Goal: Task Accomplishment & Management: Use online tool/utility

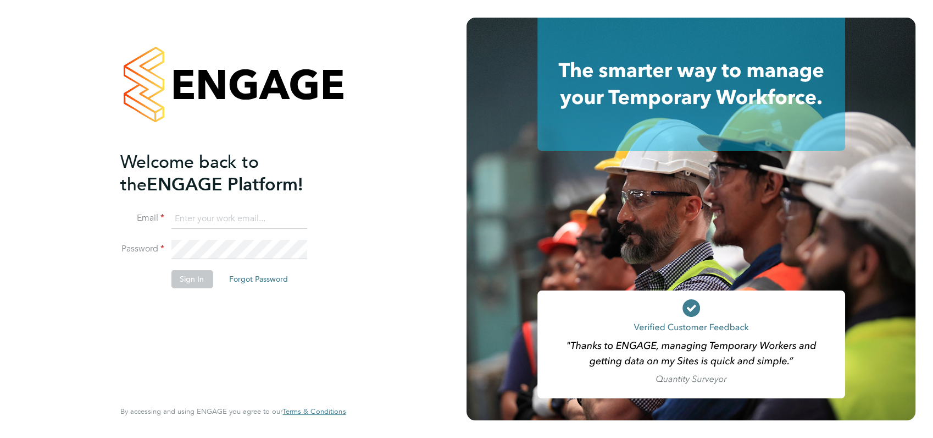
type input "[PERSON_NAME][EMAIL_ADDRESS][DOMAIN_NAME]"
click at [366, 220] on div "Welcome back to the ENGAGE Platform! Email [PERSON_NAME][EMAIL_ADDRESS][DOMAIN_…" at bounding box center [232, 219] width 269 height 438
click at [192, 280] on button "Sign In" at bounding box center [192, 279] width 42 height 18
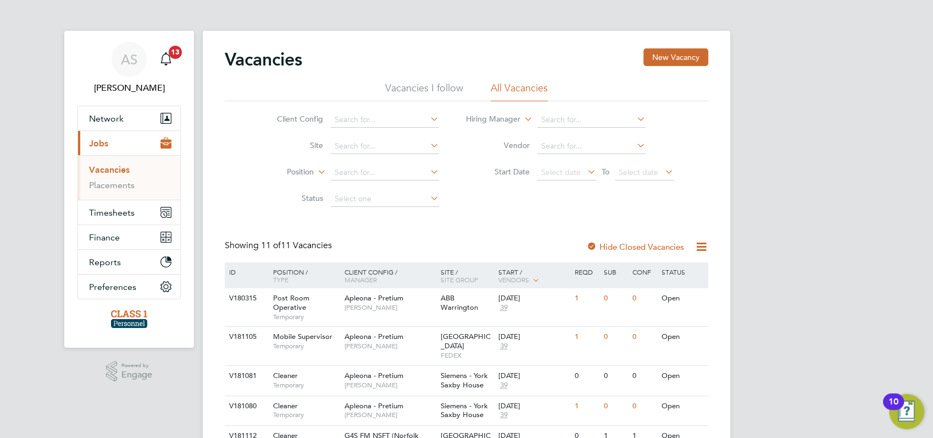
click at [114, 168] on link "Vacancies" at bounding box center [109, 169] width 41 height 10
click at [108, 185] on link "Placements" at bounding box center [112, 185] width 46 height 10
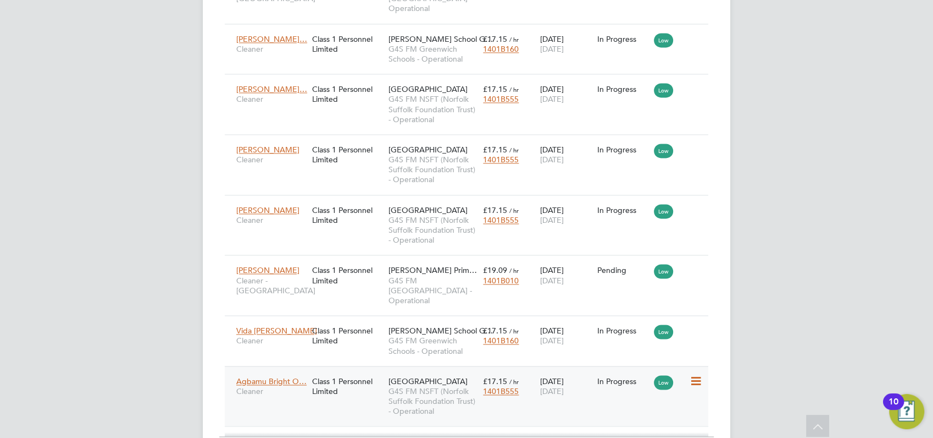
click at [696, 374] on icon at bounding box center [694, 380] width 11 height 13
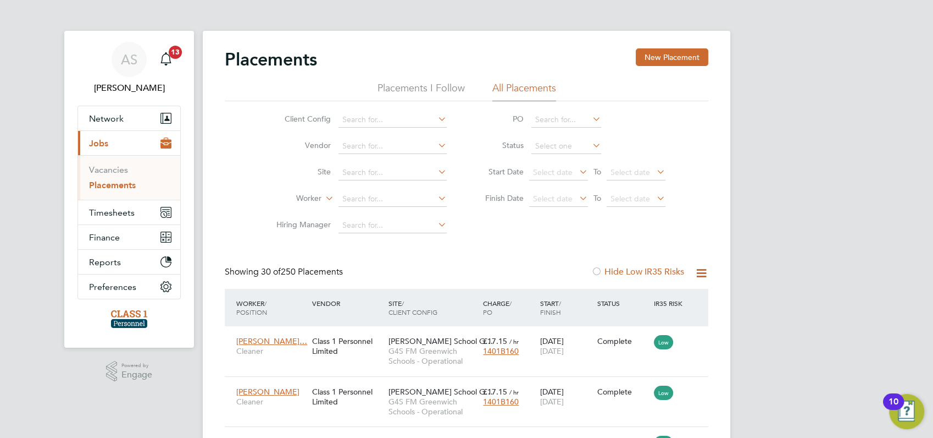
click at [113, 184] on link "Placements" at bounding box center [112, 185] width 47 height 10
click at [98, 143] on span "Jobs" at bounding box center [98, 143] width 19 height 10
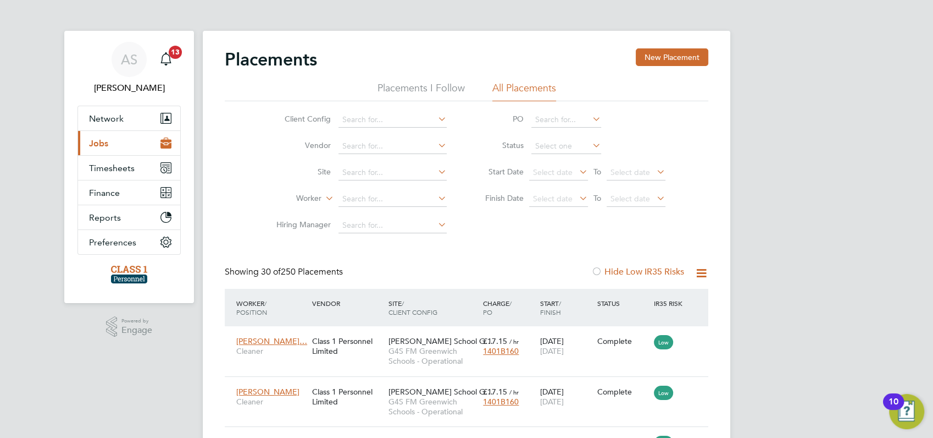
click at [98, 143] on span "Jobs" at bounding box center [98, 143] width 19 height 10
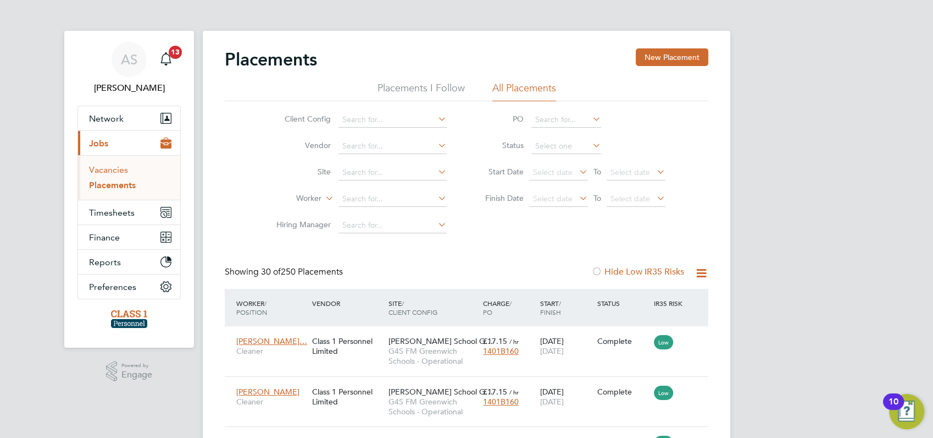
click at [108, 170] on link "Vacancies" at bounding box center [108, 169] width 39 height 10
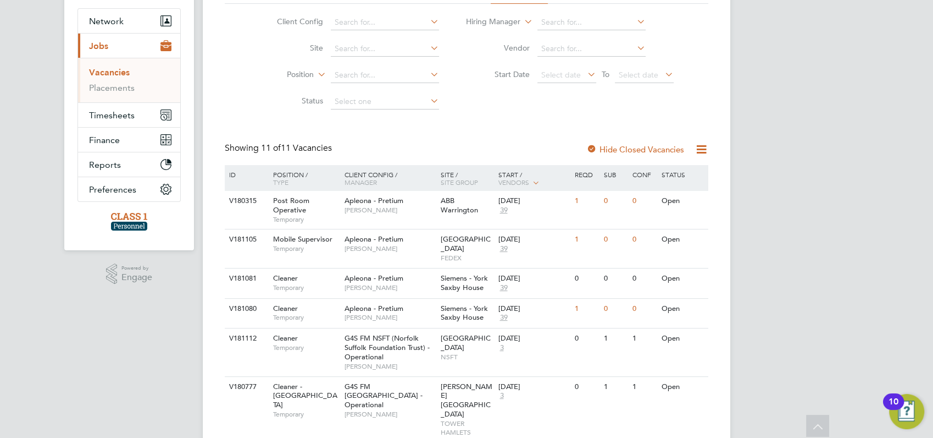
click at [106, 51] on button "Current page: Jobs" at bounding box center [129, 46] width 102 height 24
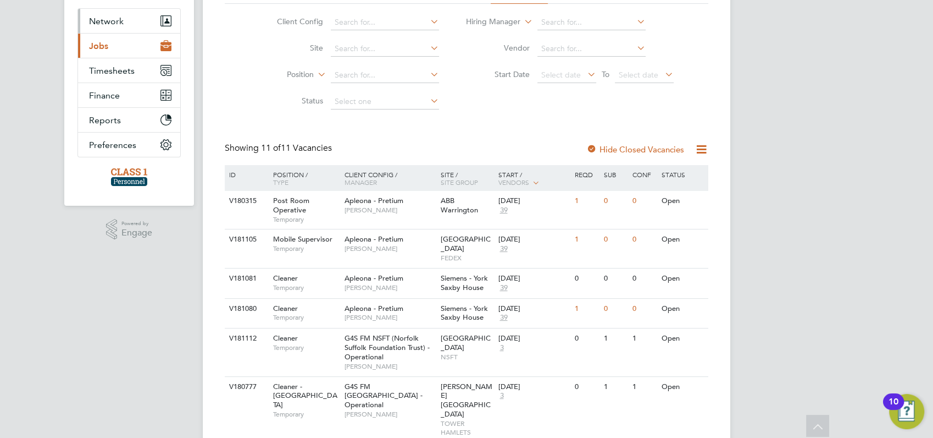
click at [108, 24] on span "Network" at bounding box center [106, 21] width 35 height 10
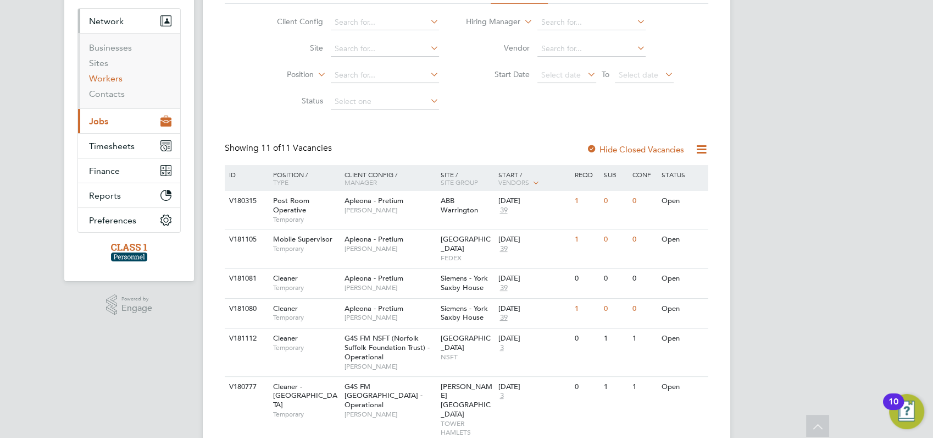
click at [108, 79] on link "Workers" at bounding box center [106, 78] width 34 height 10
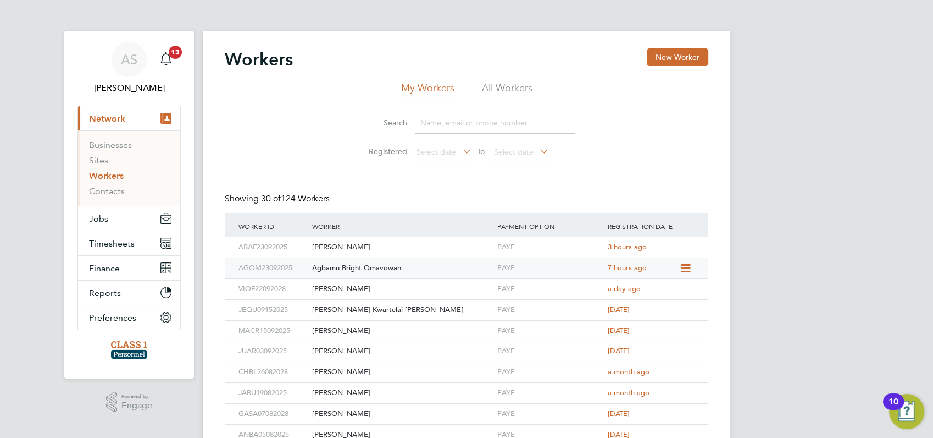
click at [682, 269] on icon at bounding box center [684, 268] width 11 height 13
click at [651, 292] on li "Invite Worker" at bounding box center [659, 293] width 60 height 15
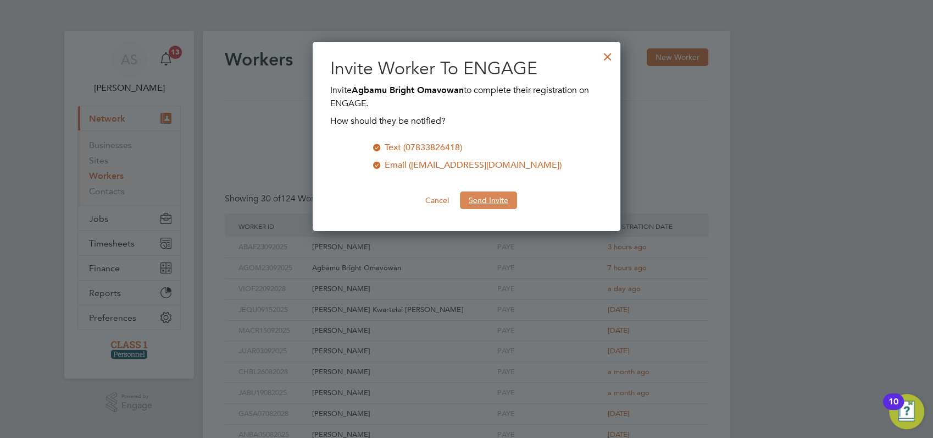
click at [477, 198] on button "Send Invite" at bounding box center [488, 200] width 57 height 18
